Goal: Transaction & Acquisition: Register for event/course

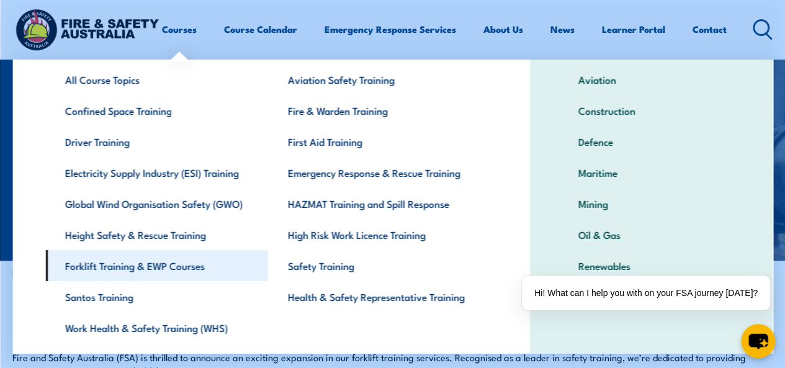
scroll to position [98, 0]
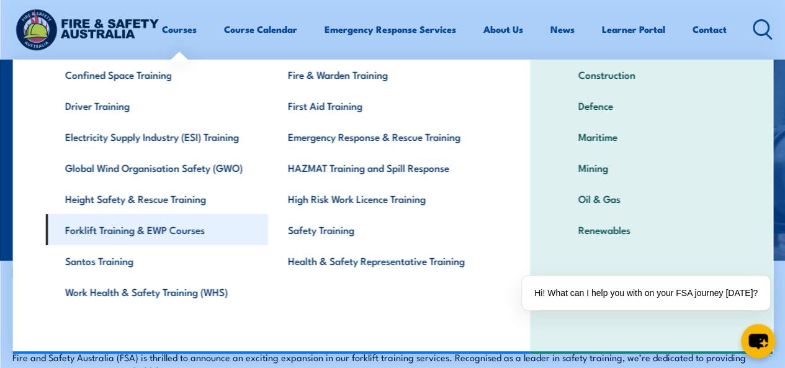
click at [171, 230] on link "Forklift Training & EWP Courses" at bounding box center [156, 229] width 223 height 31
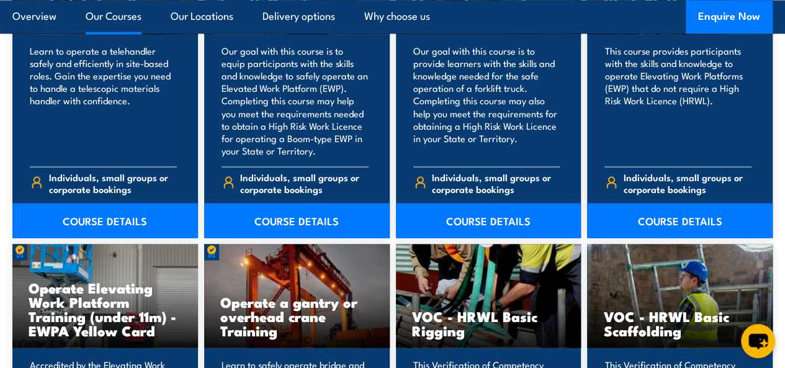
scroll to position [1117, 0]
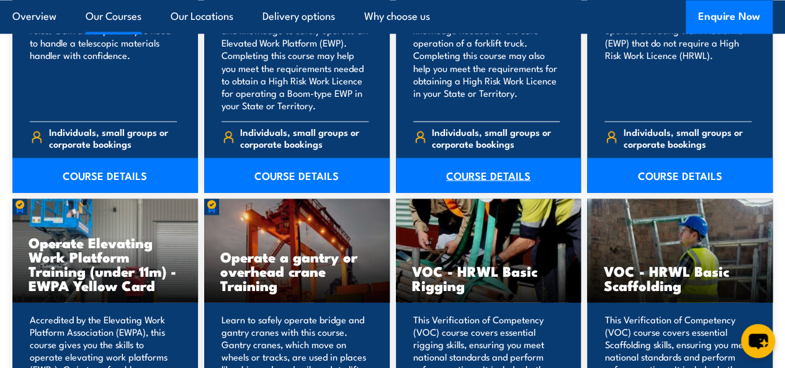
click at [497, 192] on link "COURSE DETAILS" at bounding box center [489, 175] width 186 height 35
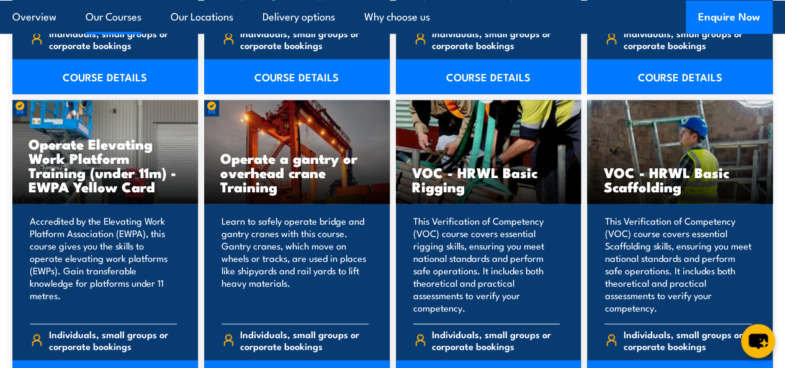
scroll to position [1304, 0]
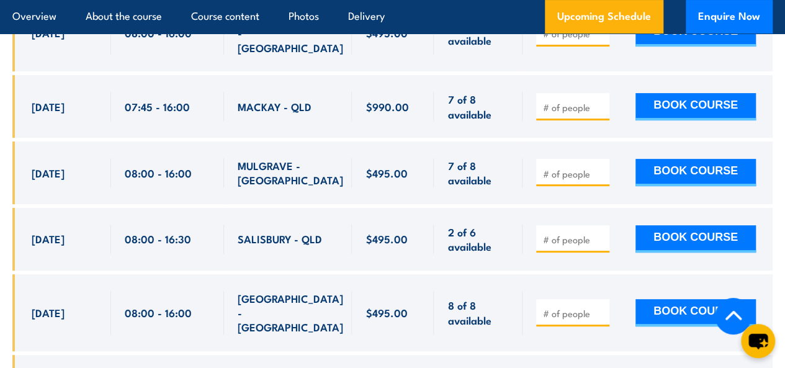
scroll to position [2545, 0]
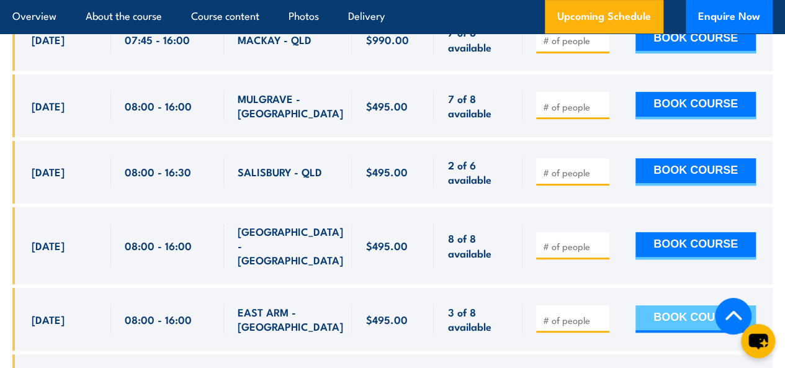
click at [678, 305] on button "BOOK COURSE" at bounding box center [696, 318] width 120 height 27
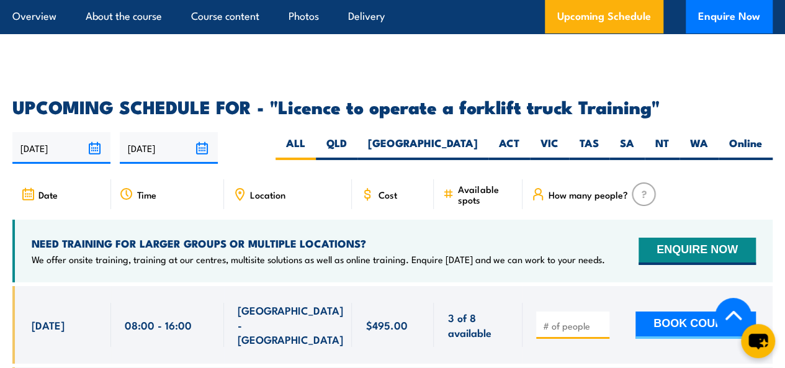
scroll to position [1986, 0]
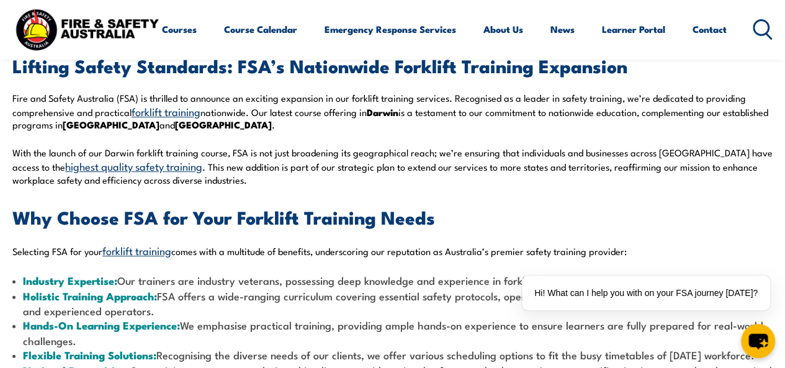
scroll to position [310, 0]
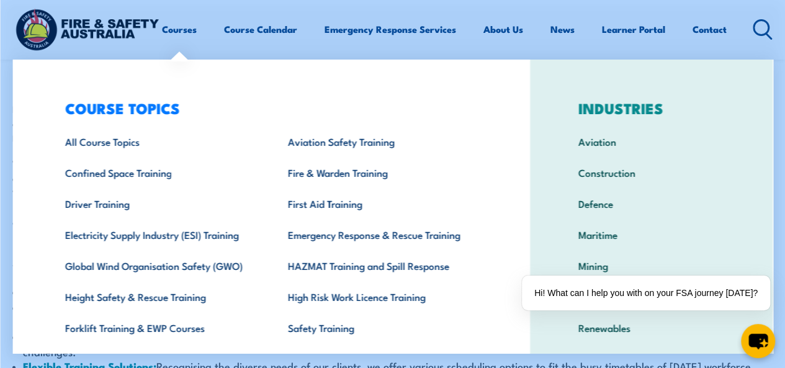
click at [37, 65] on div "COURSE TOPICS All Course Topics Aviation Safety Training Confined Space Trainin…" at bounding box center [271, 256] width 518 height 392
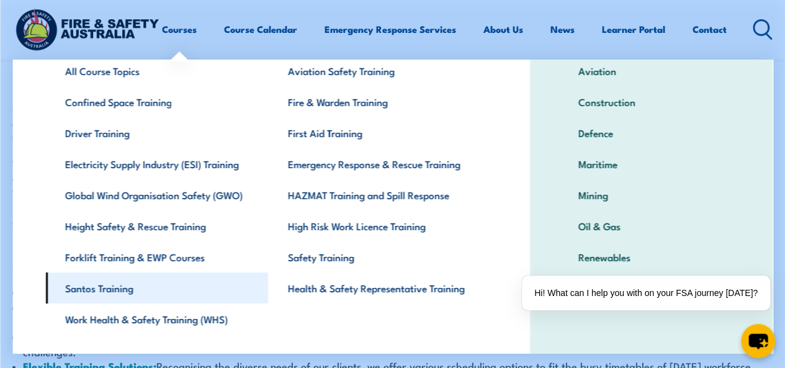
scroll to position [98, 0]
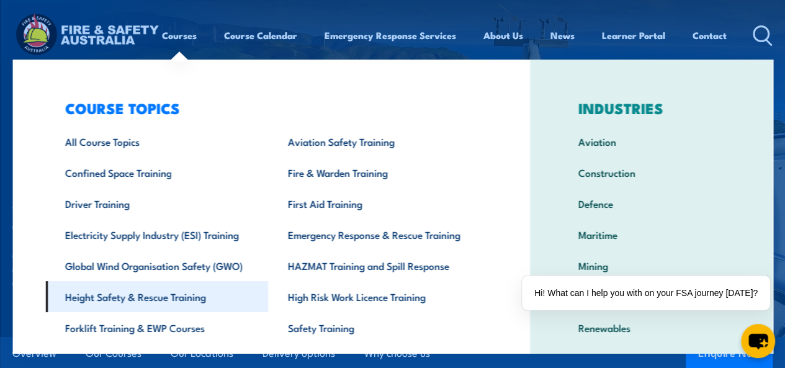
click at [154, 300] on link "Height Safety & Rescue Training" at bounding box center [156, 296] width 223 height 31
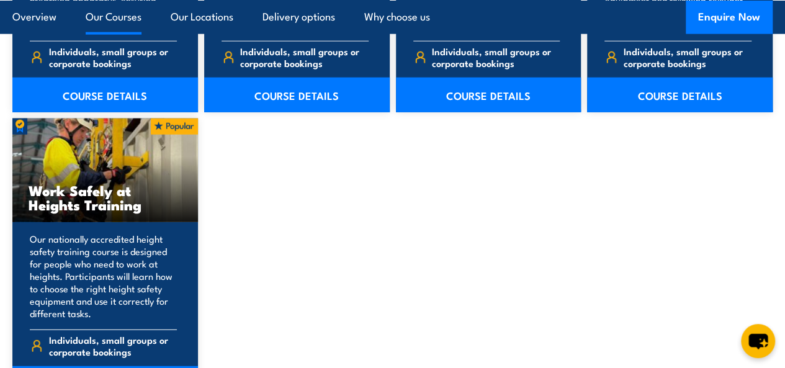
scroll to position [1614, 0]
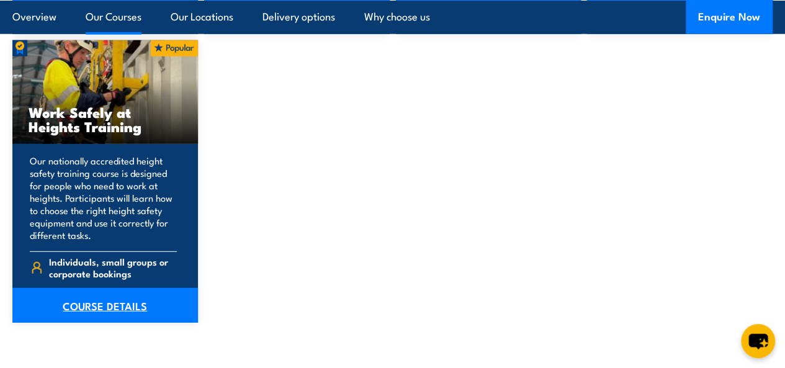
click at [106, 323] on link "COURSE DETAILS" at bounding box center [105, 305] width 186 height 35
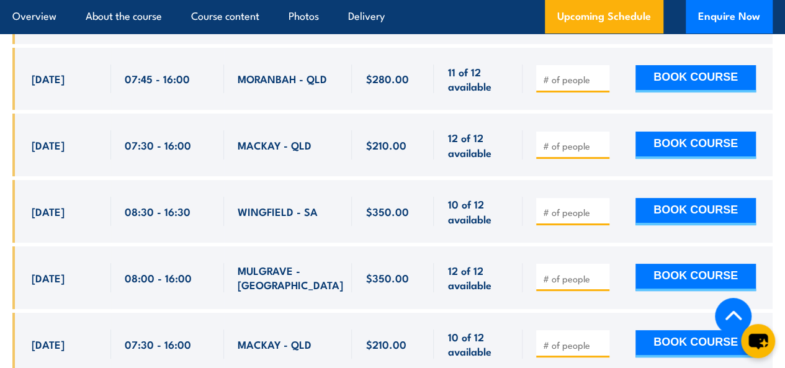
scroll to position [2359, 0]
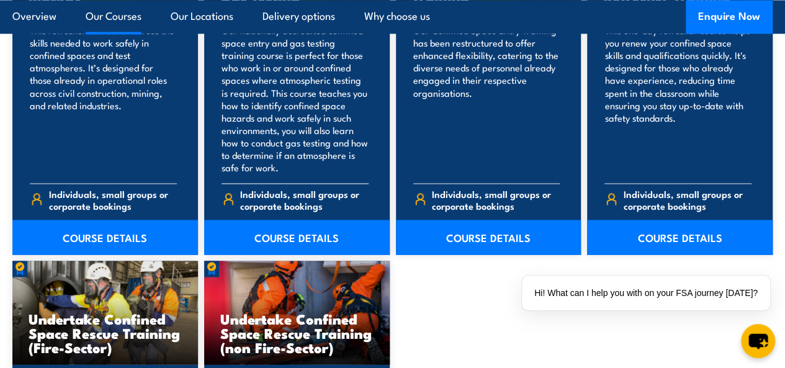
scroll to position [1135, 0]
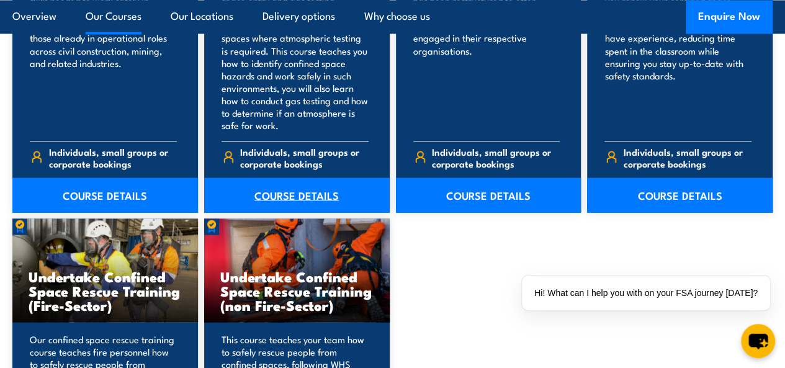
click at [297, 212] on link "COURSE DETAILS" at bounding box center [297, 195] width 186 height 35
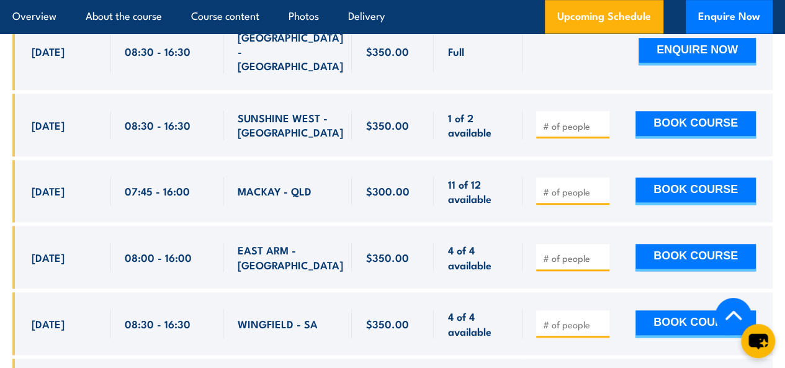
scroll to position [2855, 0]
